Goal: Information Seeking & Learning: Understand process/instructions

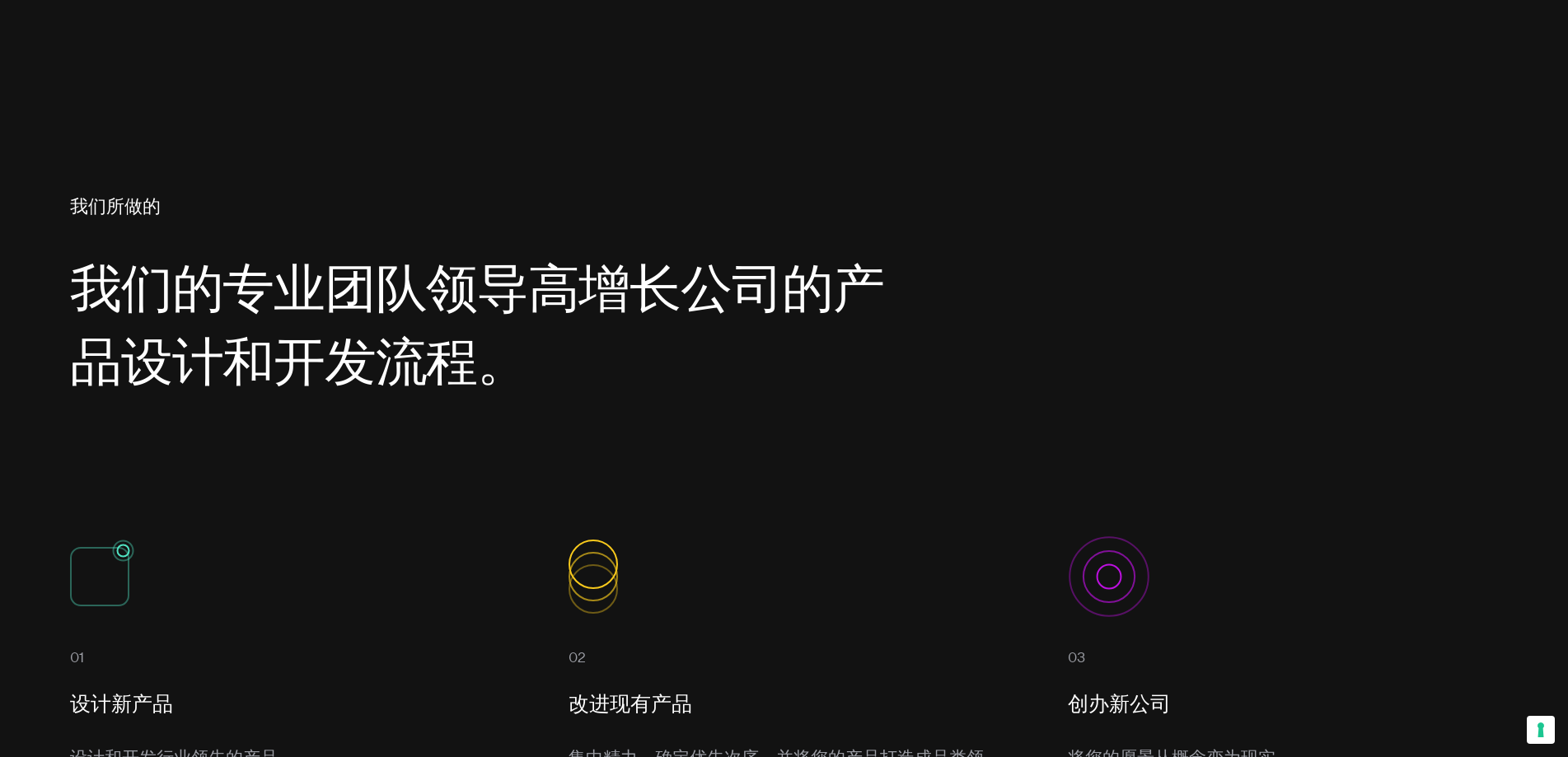
scroll to position [988, 0]
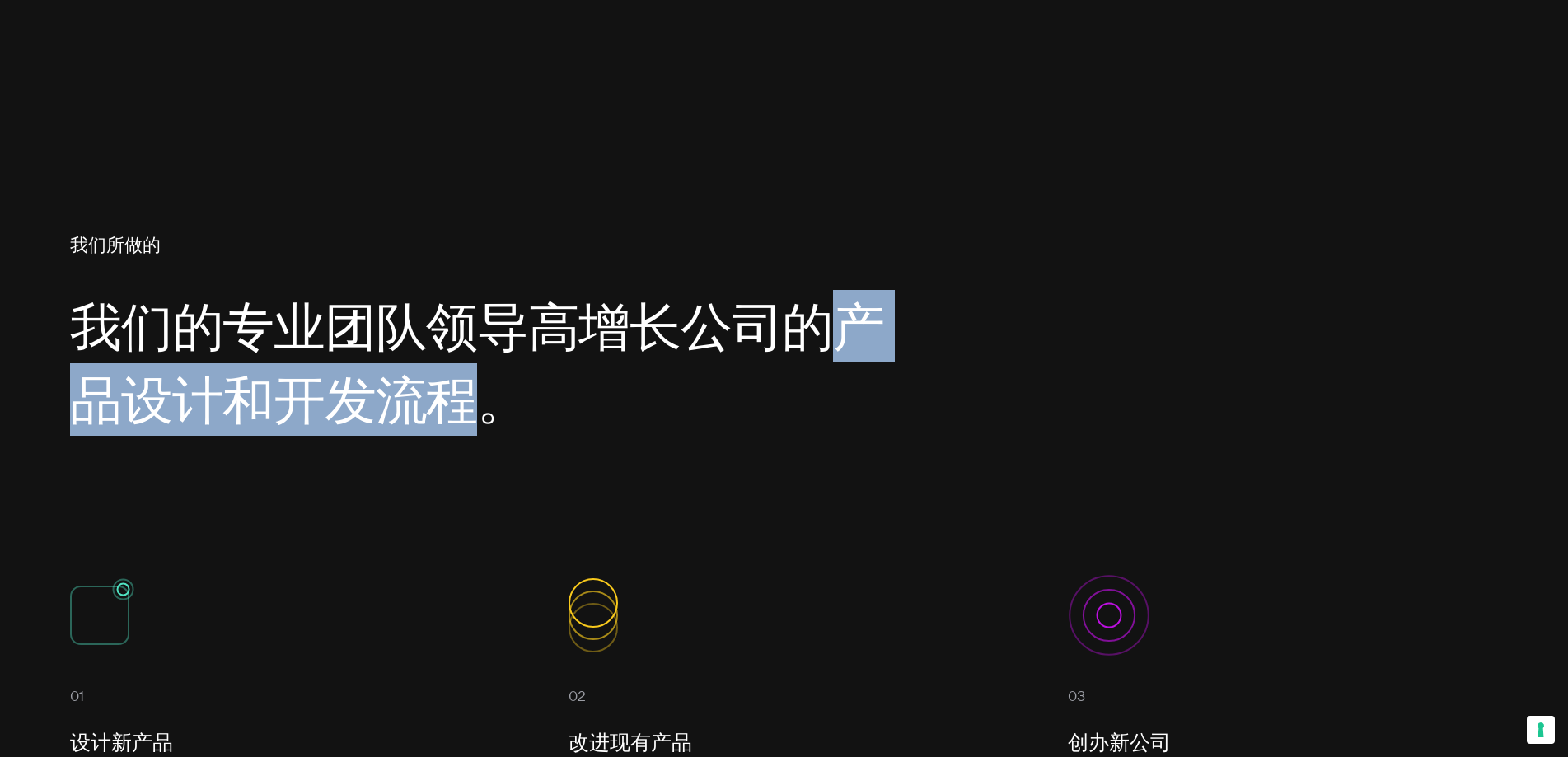
drag, startPoint x: 879, startPoint y: 322, endPoint x: 487, endPoint y: 418, distance: 403.6
click at [487, 418] on font "我们的专业团队领导高增长公司的产品设计和开发流程。" at bounding box center [477, 362] width 814 height 133
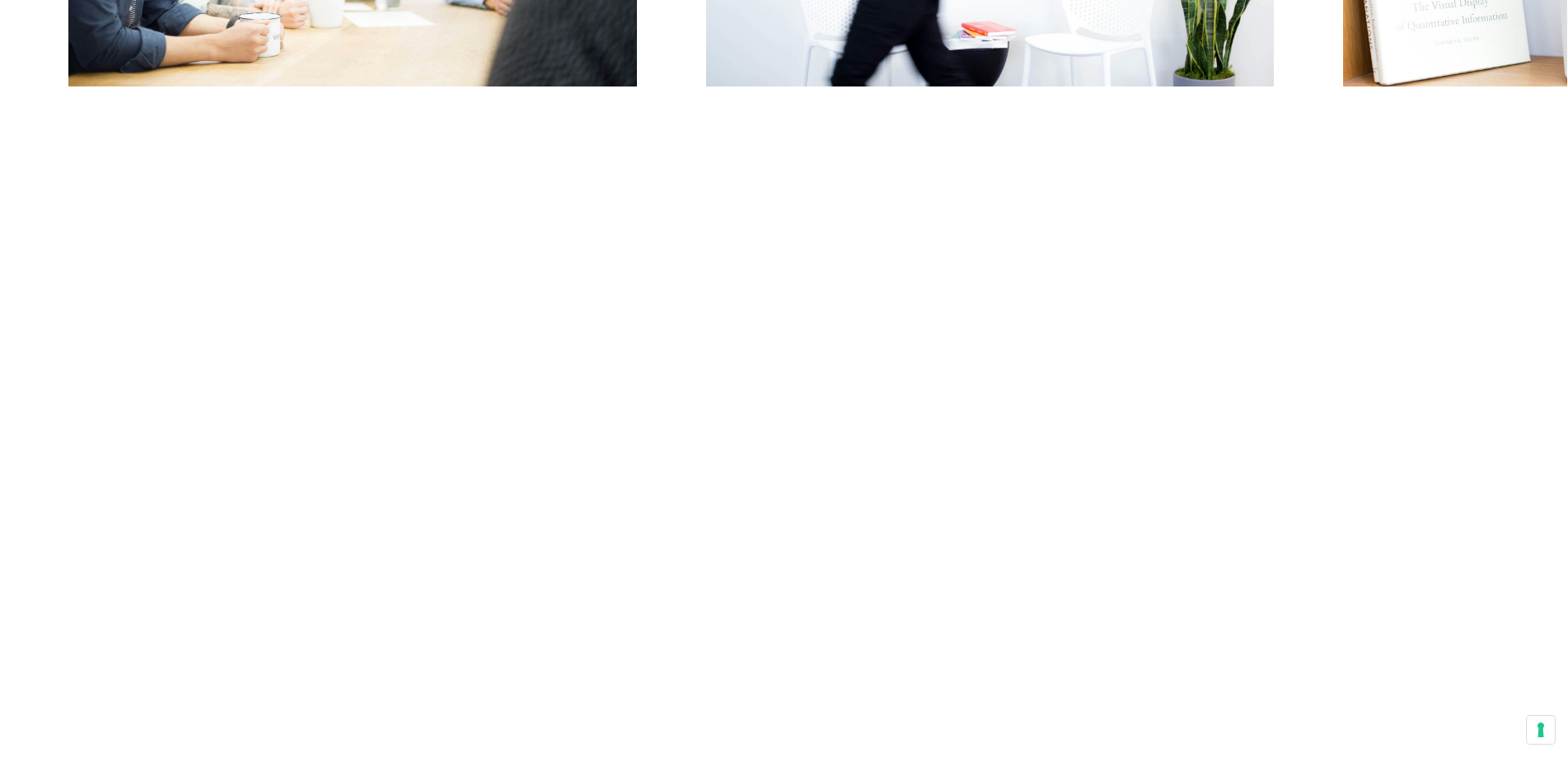
scroll to position [9638, 0]
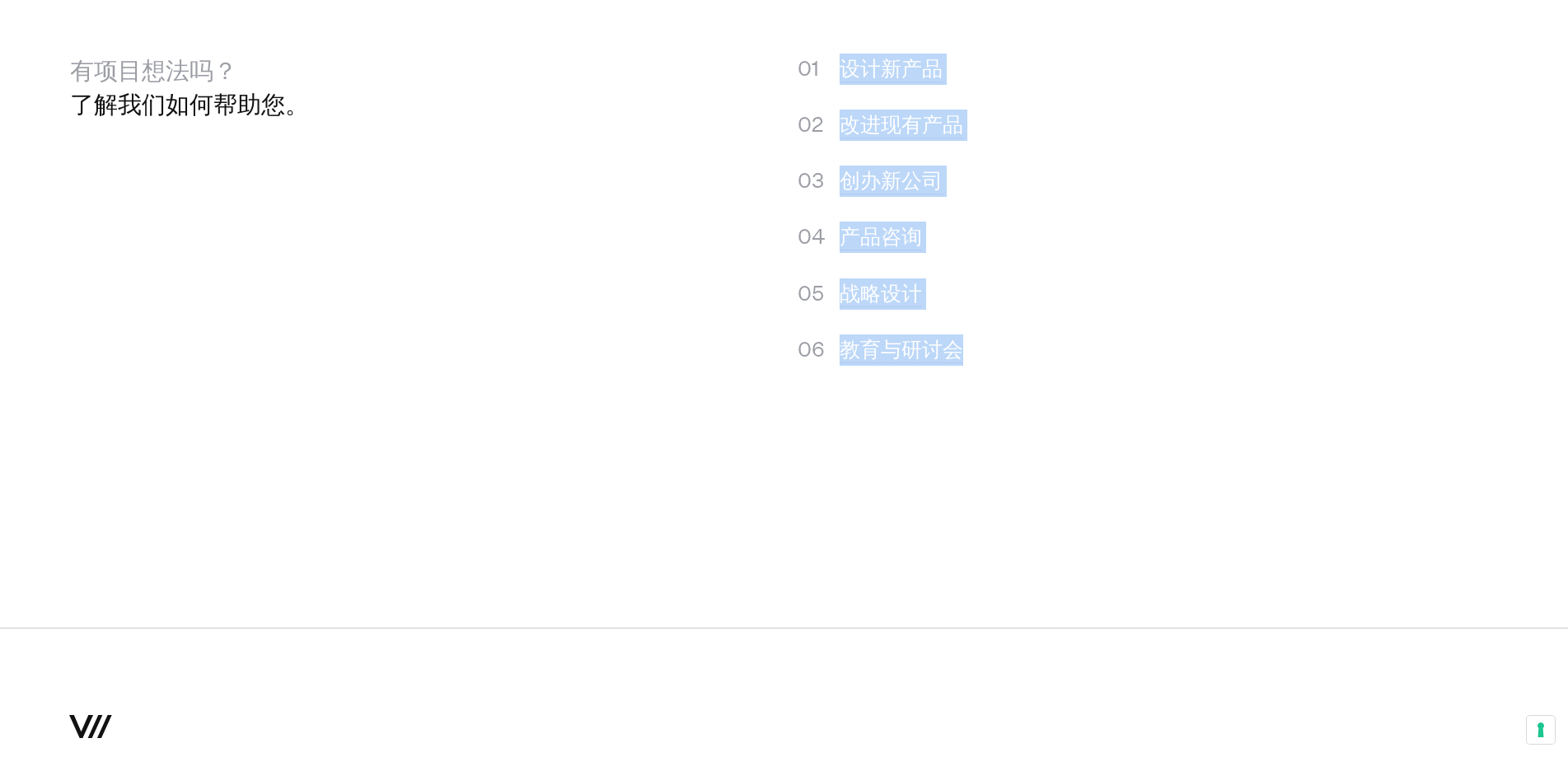
drag, startPoint x: 838, startPoint y: 184, endPoint x: 989, endPoint y: 481, distance: 333.2
click at [989, 391] on ol "设计新产品 改进现有产品 创办新公司 产品咨询 战略设计 教育与研讨会" at bounding box center [1158, 221] width 679 height 337
copy ol "设计新产品 改进现有产品 创办新公司 产品咨询 战略设计 教育与研讨会"
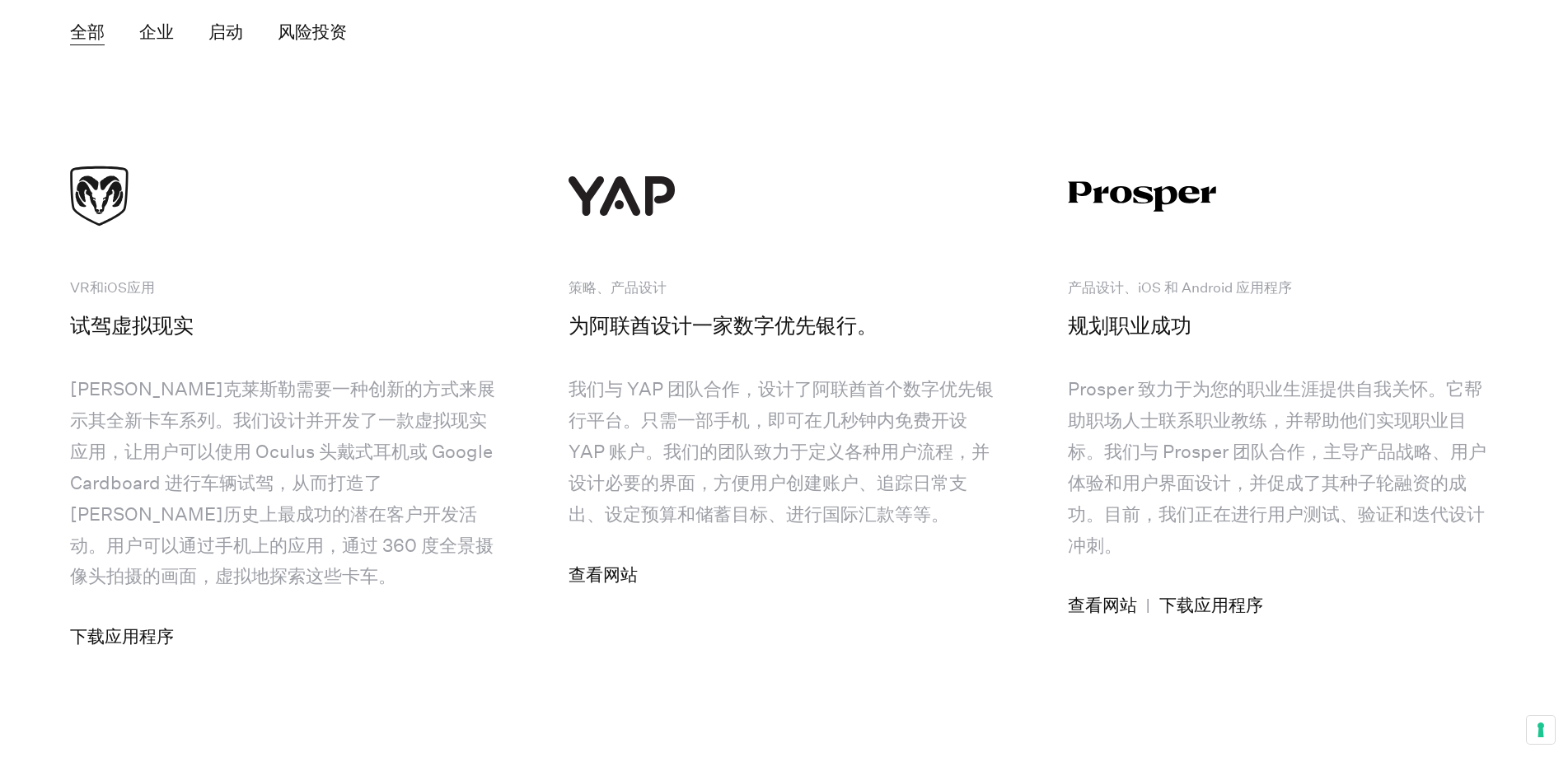
scroll to position [5691, 0]
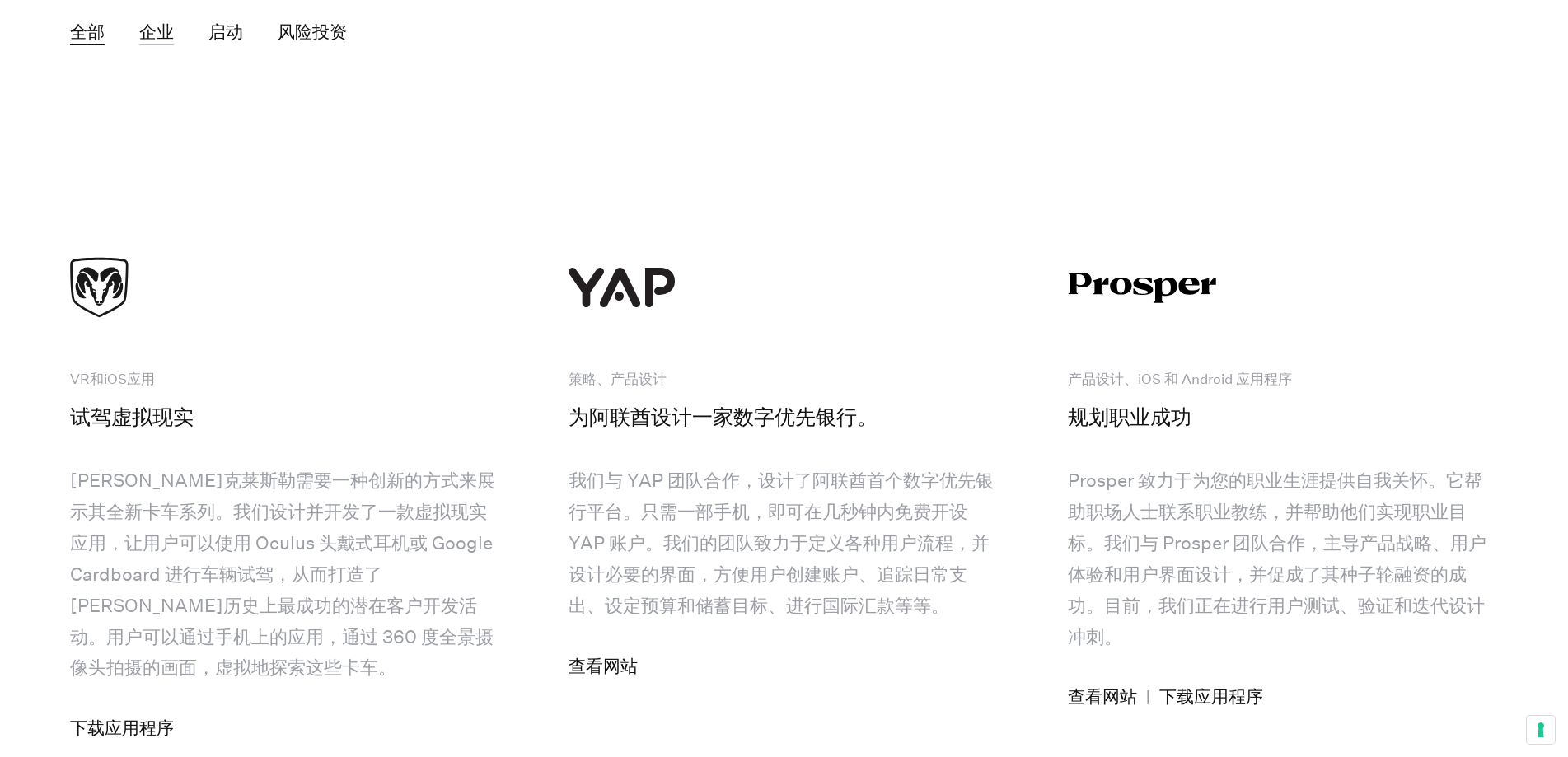
click at [150, 32] on font "企业" at bounding box center [157, 31] width 35 height 20
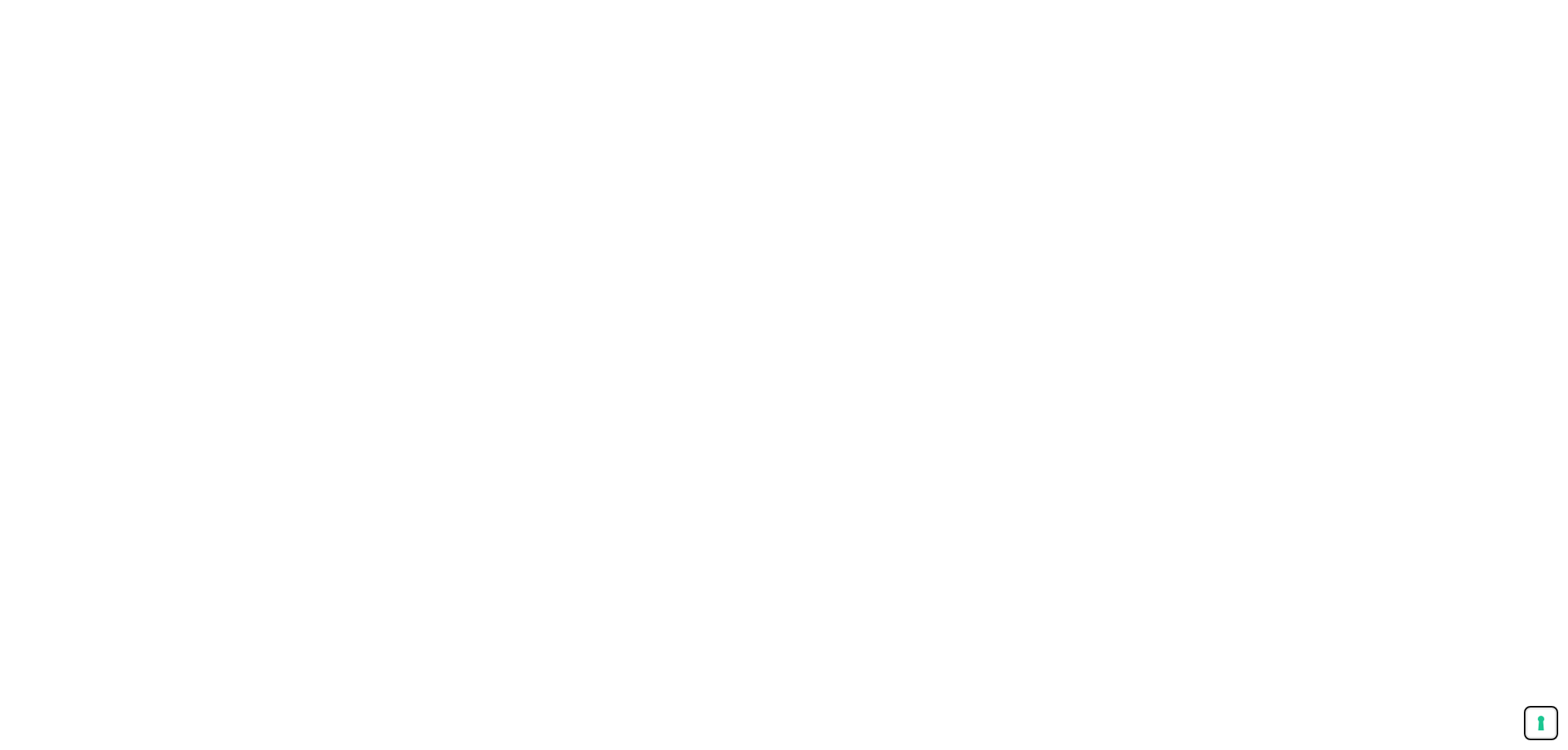
click at [1536, 724] on button "您对跟踪技术的同意偏好" at bounding box center [1541, 723] width 27 height 27
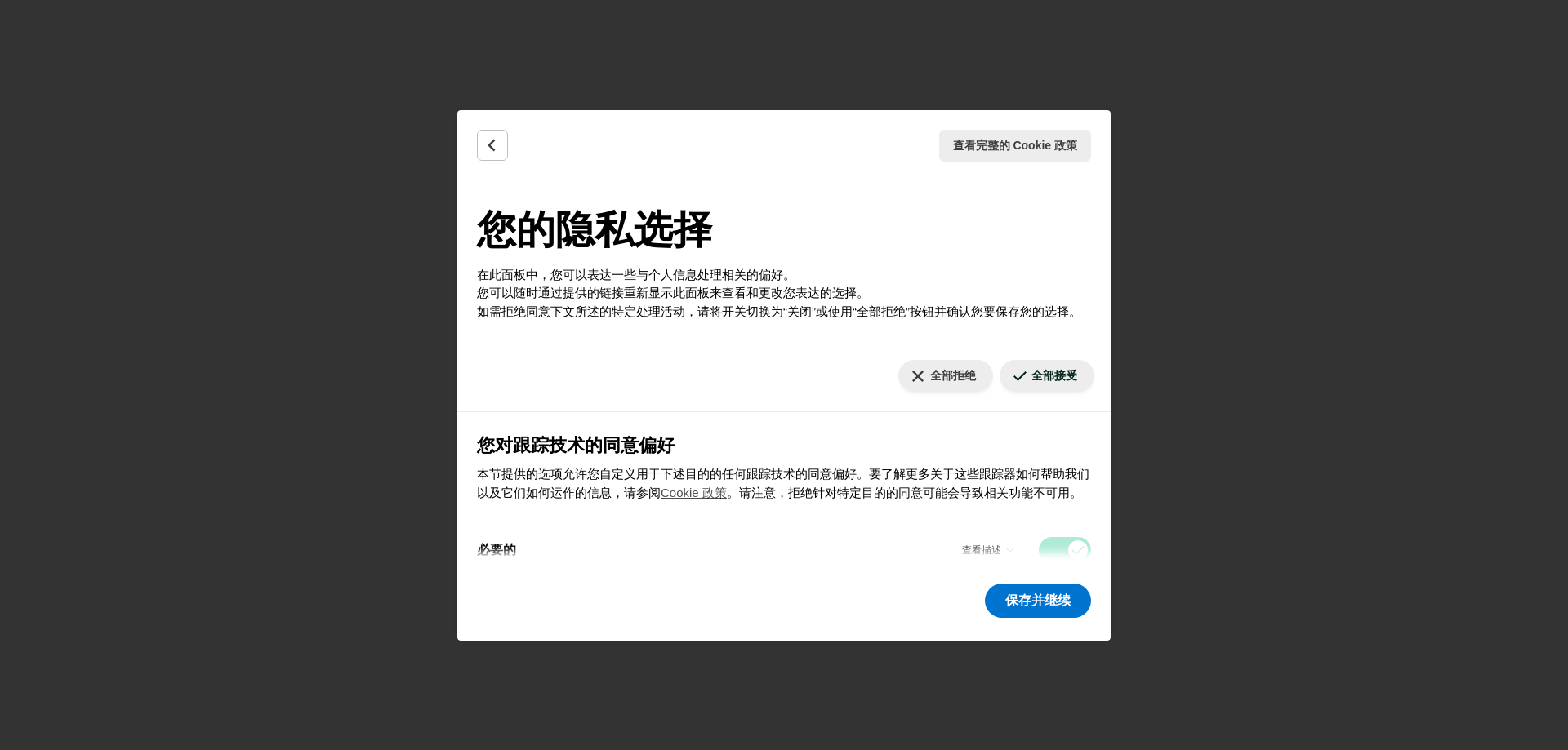
drag, startPoint x: 491, startPoint y: 138, endPoint x: 494, endPoint y: 150, distance: 12.4
click at [494, 150] on icon "后退" at bounding box center [492, 145] width 17 height 17
